Goal: Transaction & Acquisition: Purchase product/service

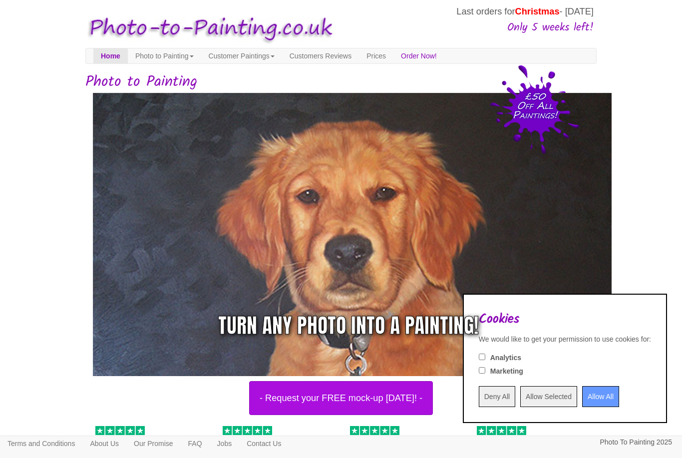
click at [481, 395] on input "Deny All" at bounding box center [497, 396] width 36 height 21
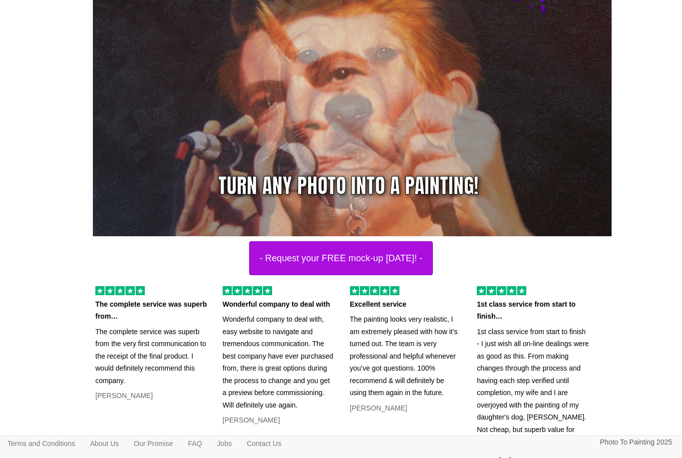
scroll to position [167, 0]
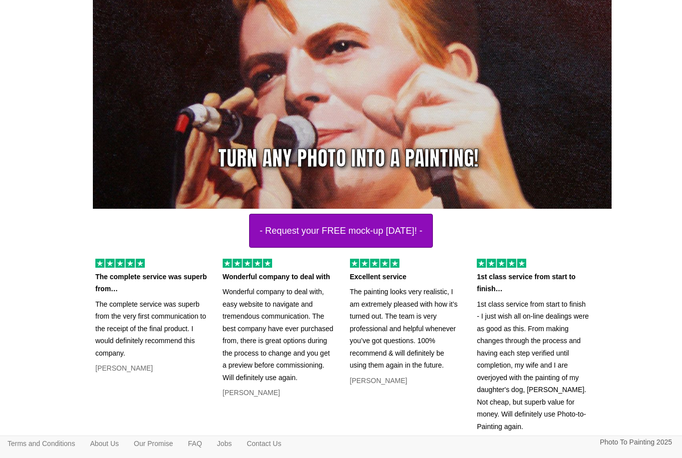
click at [341, 238] on button "- Request your FREE mock-up today! -" at bounding box center [341, 231] width 184 height 34
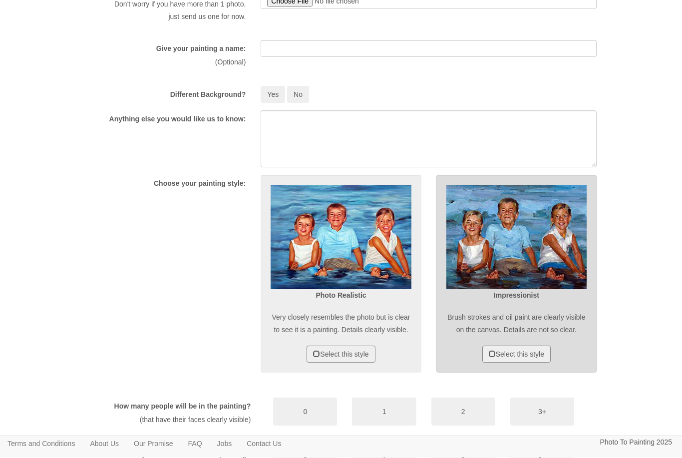
scroll to position [250, 0]
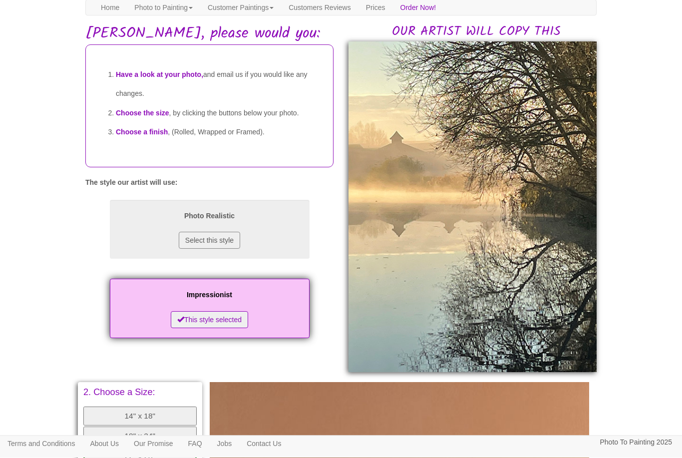
scroll to position [80, 0]
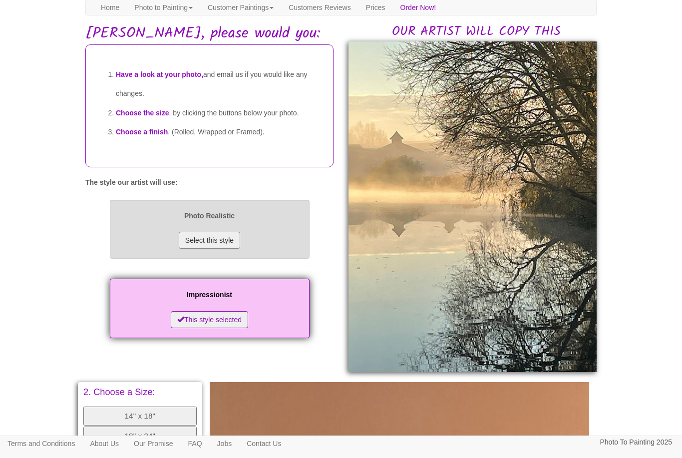
click at [207, 249] on button "Select this style" at bounding box center [209, 240] width 61 height 17
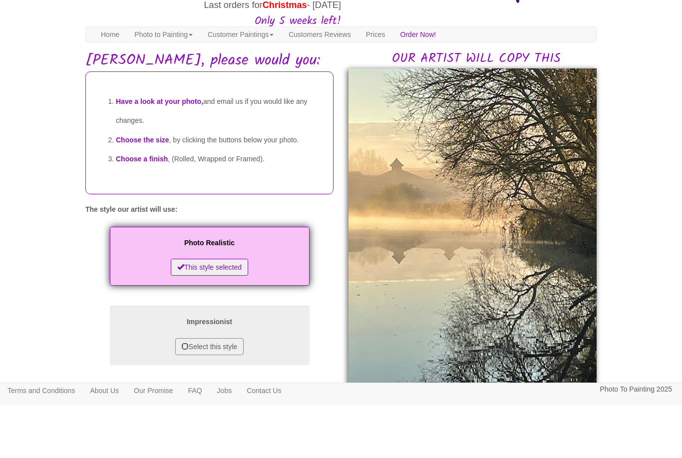
scroll to position [53, 0]
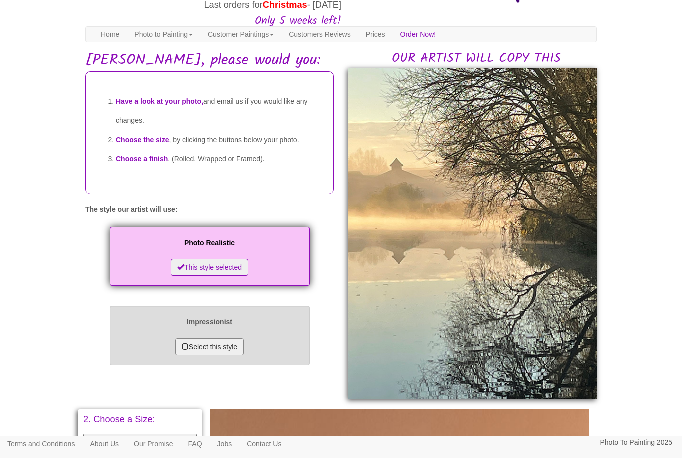
click at [244, 355] on button "Select this style" at bounding box center [209, 346] width 68 height 17
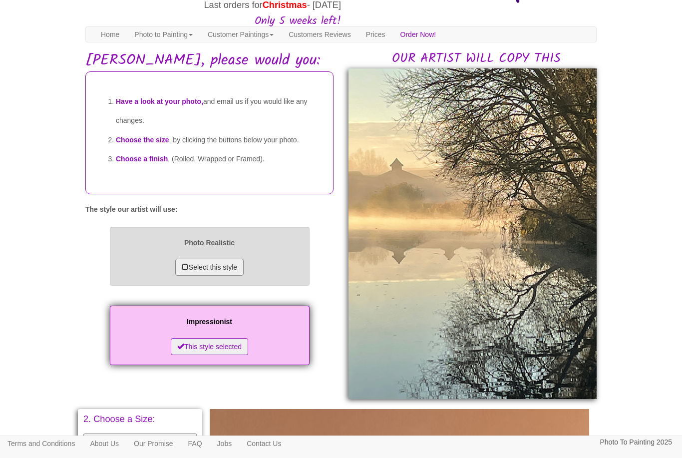
click at [202, 276] on button "Select this style" at bounding box center [209, 267] width 68 height 17
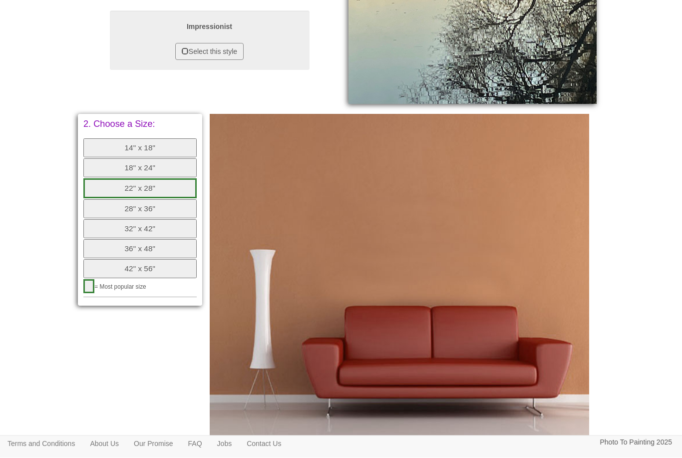
scroll to position [350, 0]
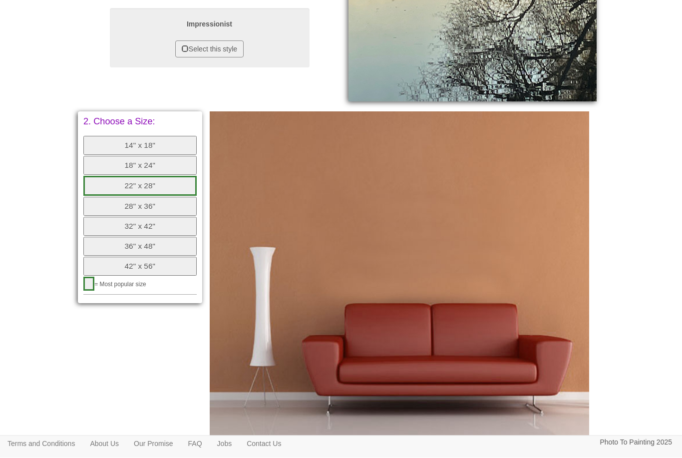
click at [143, 237] on button "36" x 48"" at bounding box center [139, 246] width 113 height 19
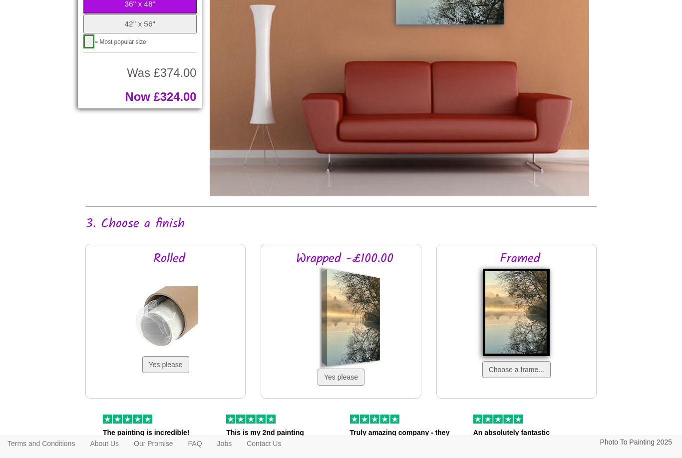
scroll to position [596, 0]
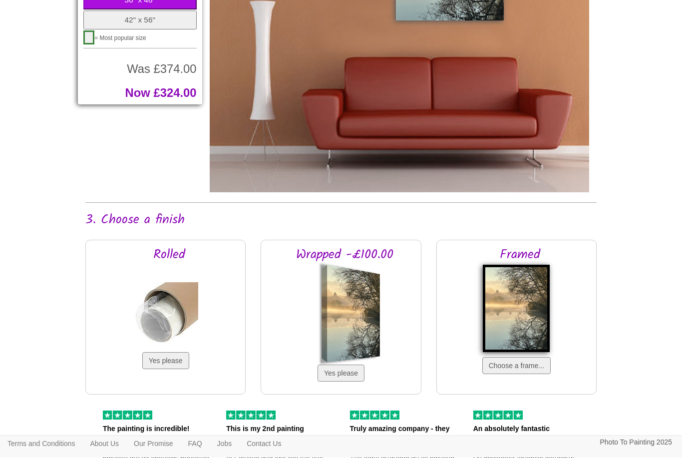
click at [350, 309] on div at bounding box center [353, 314] width 53 height 98
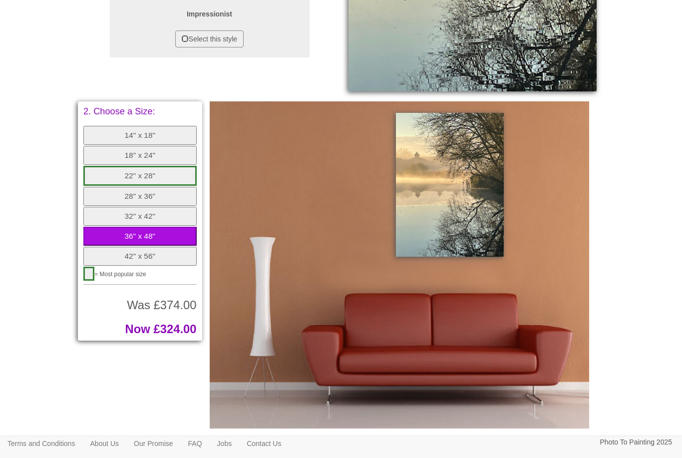
scroll to position [360, 0]
click at [138, 207] on button "32" x 42"" at bounding box center [139, 216] width 113 height 19
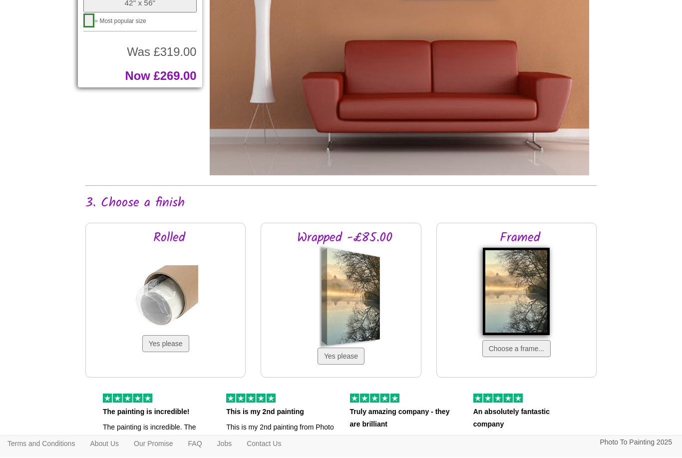
scroll to position [614, 0]
click at [512, 349] on button "Choose a frame..." at bounding box center [517, 348] width 68 height 17
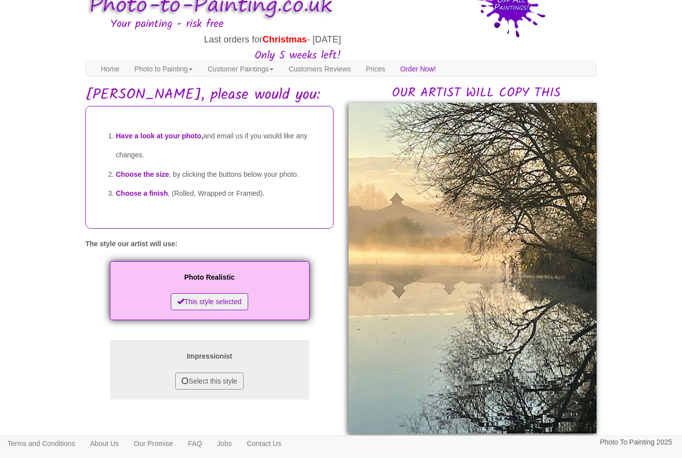
scroll to position [0, 0]
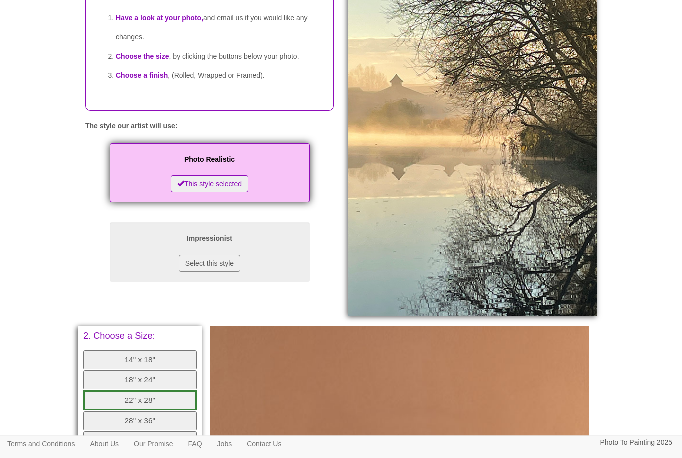
scroll to position [102, 0]
